Goal: Navigation & Orientation: Go to known website

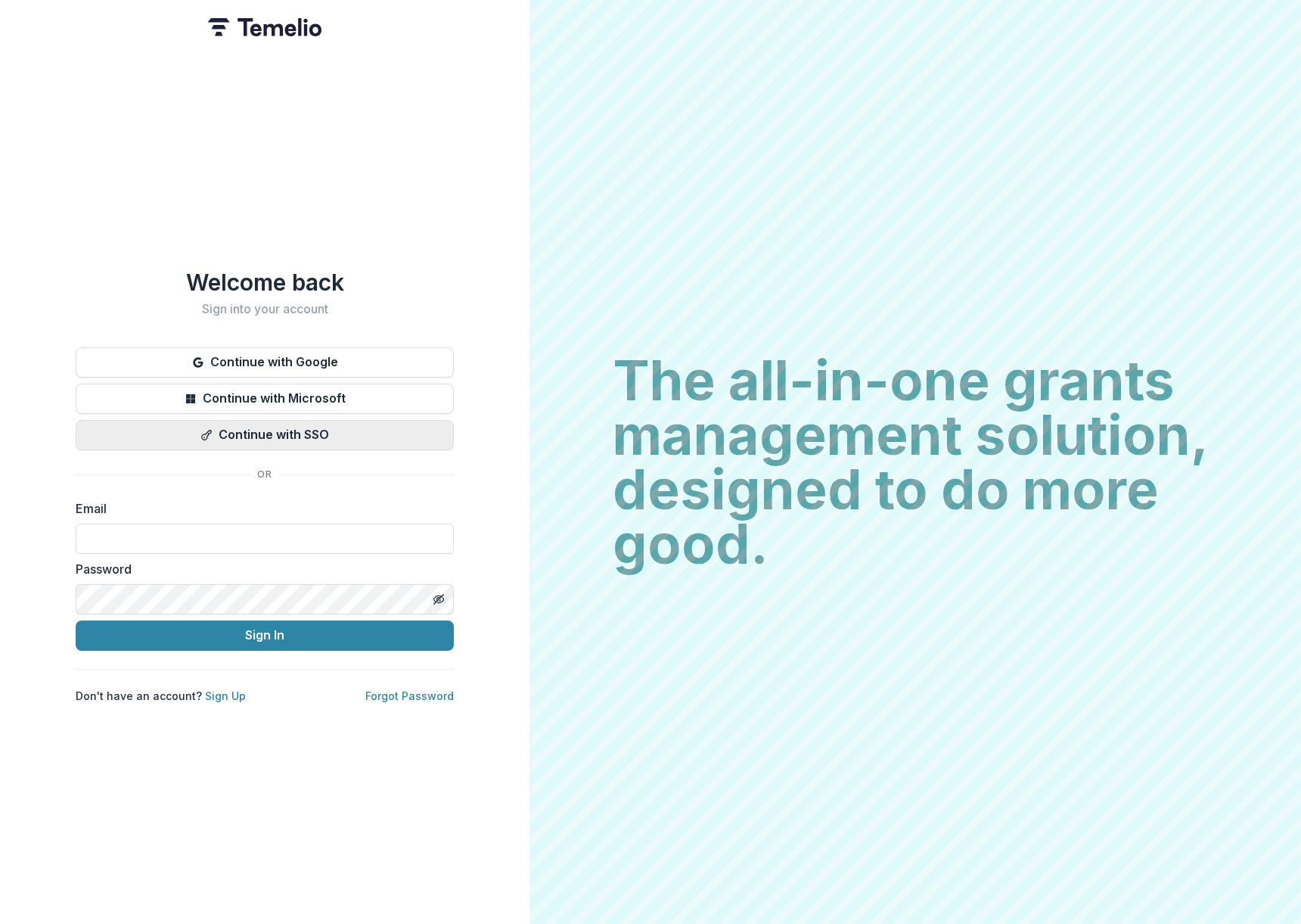
click at [336, 429] on button "Continue with SSO" at bounding box center [265, 435] width 378 height 30
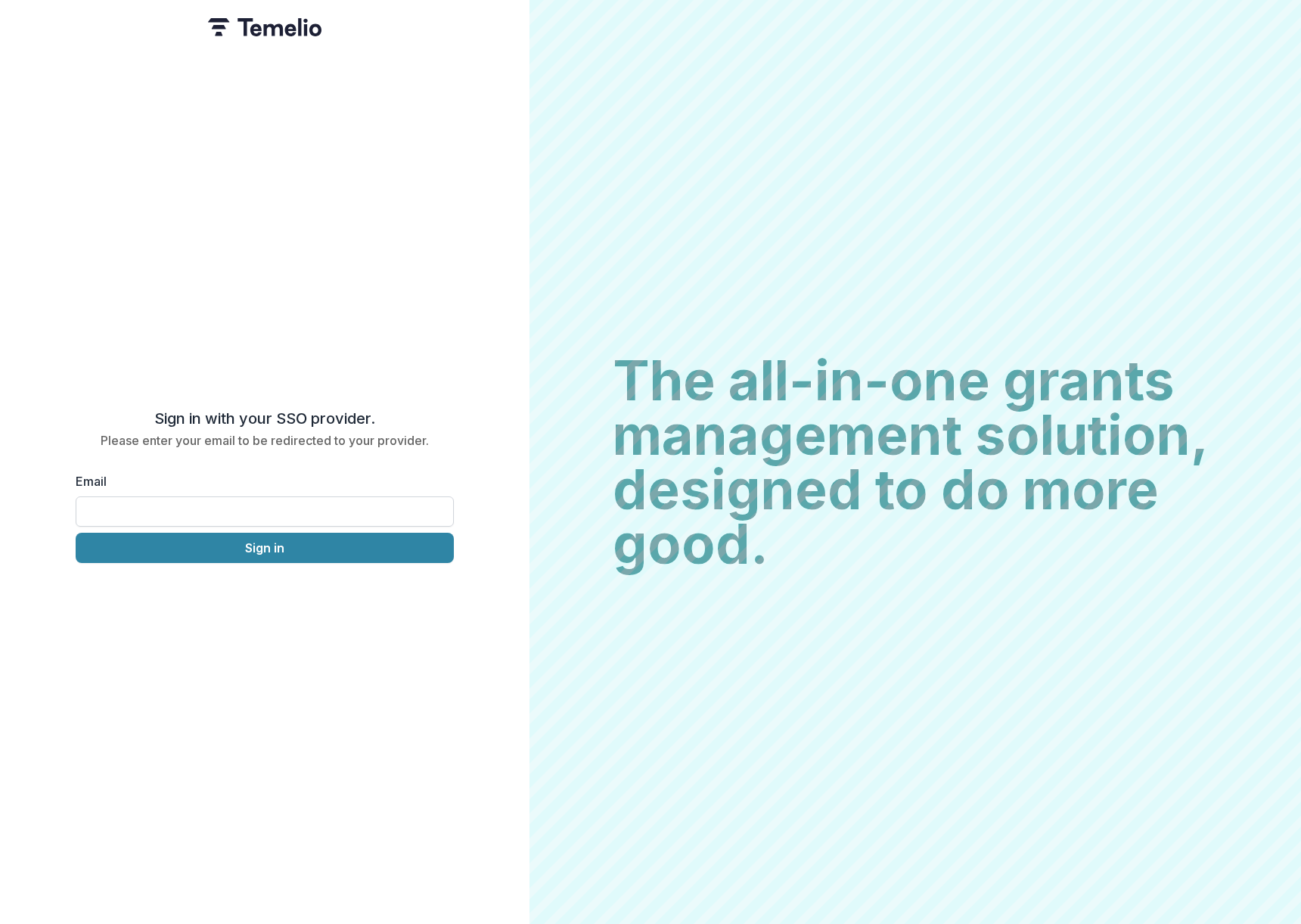
click at [315, 499] on input "Email" at bounding box center [265, 511] width 378 height 30
type input "**********"
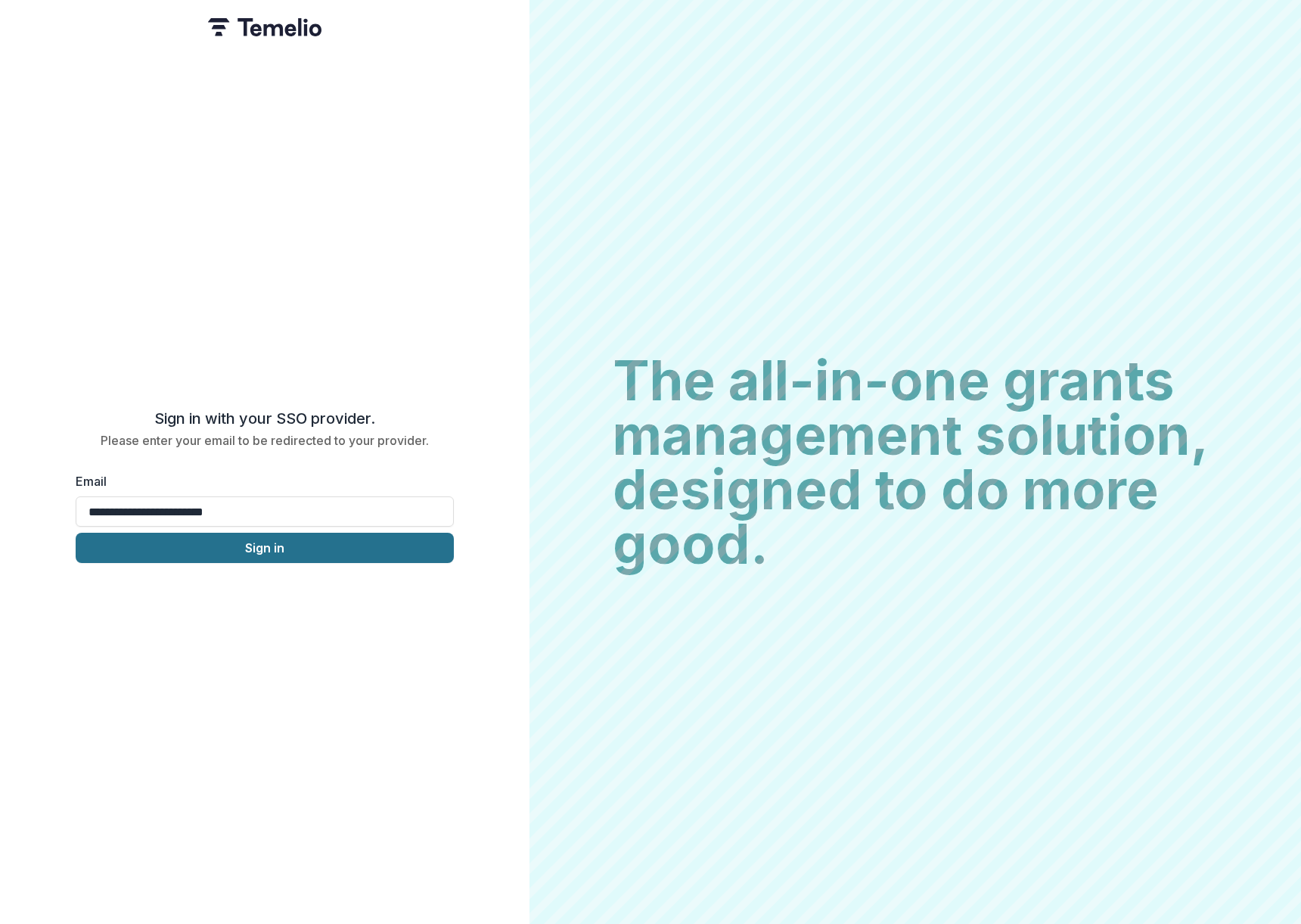
click at [273, 542] on button "Sign in" at bounding box center [265, 548] width 378 height 30
